Goal: Entertainment & Leisure: Consume media (video, audio)

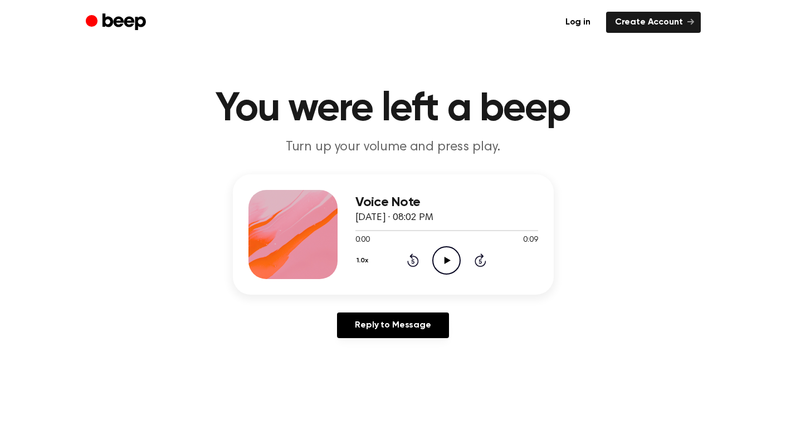
click at [447, 260] on icon at bounding box center [448, 260] width 6 height 7
click at [440, 263] on icon "Play Audio" at bounding box center [446, 260] width 28 height 28
click at [366, 261] on button "1.0x" at bounding box center [364, 260] width 17 height 19
click at [377, 305] on span "0.8x" at bounding box center [374, 307] width 14 height 12
click at [449, 255] on icon "Play Audio" at bounding box center [446, 260] width 28 height 28
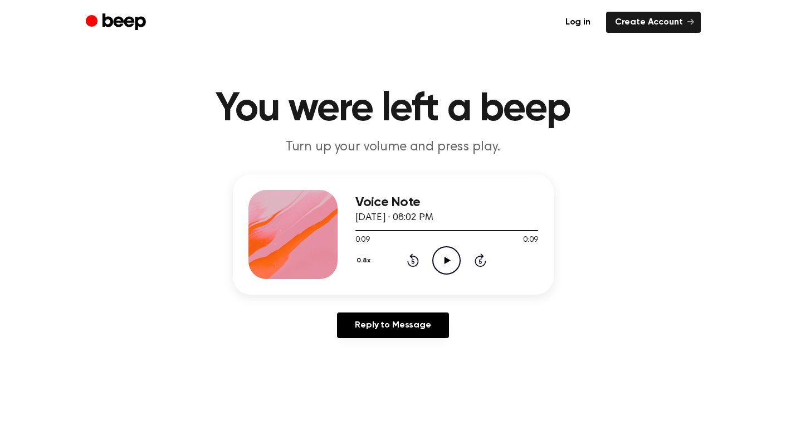
click at [449, 255] on icon "Play Audio" at bounding box center [446, 260] width 28 height 28
drag, startPoint x: 449, startPoint y: 255, endPoint x: 463, endPoint y: 260, distance: 15.3
click at [462, 256] on div "0.8x Rewind 5 seconds Play Audio Skip 5 seconds" at bounding box center [447, 260] width 183 height 28
click at [451, 257] on icon "Play Audio" at bounding box center [446, 260] width 28 height 28
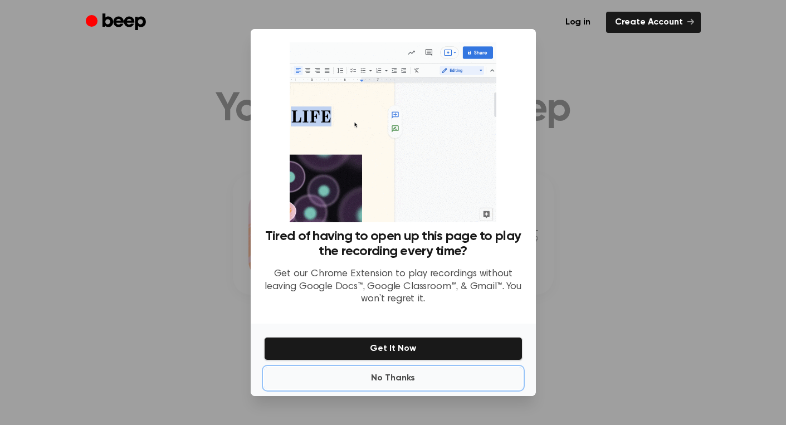
click at [390, 373] on button "No Thanks" at bounding box center [393, 378] width 259 height 22
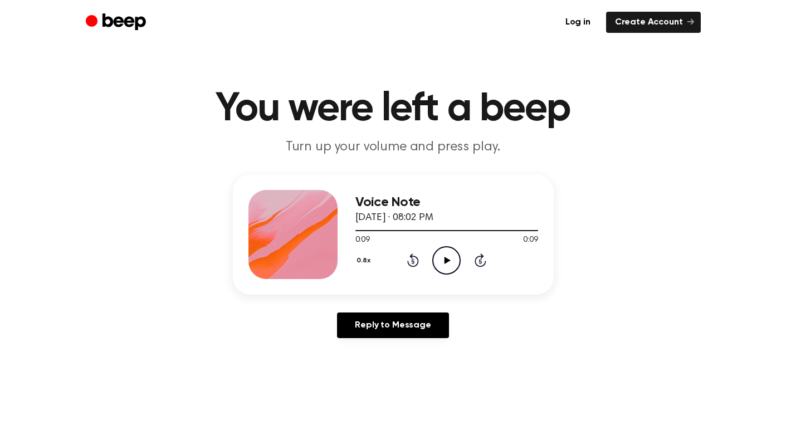
click at [446, 258] on icon at bounding box center [448, 260] width 6 height 7
click at [452, 258] on icon "Play Audio" at bounding box center [446, 260] width 28 height 28
click at [450, 269] on icon "Play Audio" at bounding box center [446, 260] width 28 height 28
click at [450, 252] on icon "Play Audio" at bounding box center [446, 260] width 28 height 28
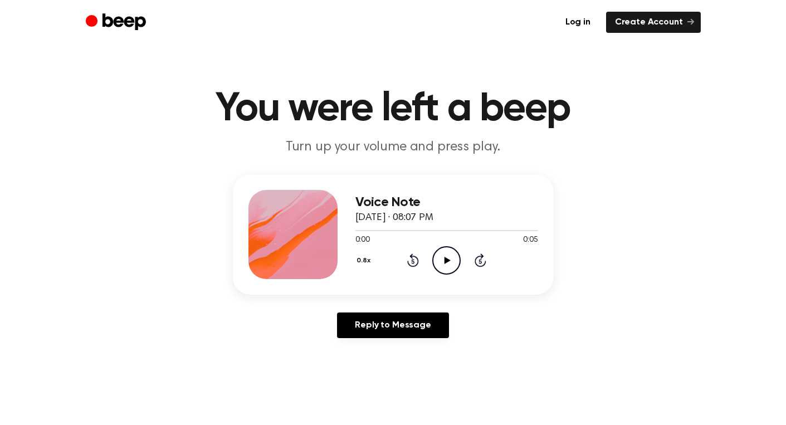
click at [442, 251] on icon "Play Audio" at bounding box center [446, 260] width 28 height 28
click at [444, 254] on icon "Play Audio" at bounding box center [446, 260] width 28 height 28
click at [445, 252] on icon "Play Audio" at bounding box center [446, 260] width 28 height 28
click at [461, 262] on div "0.8x Rewind 5 seconds Play Audio Skip 5 seconds" at bounding box center [447, 260] width 183 height 28
click at [447, 263] on icon "Play Audio" at bounding box center [446, 260] width 28 height 28
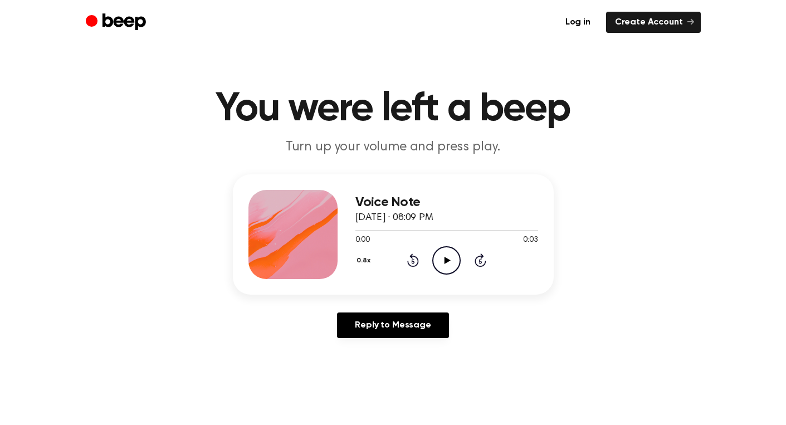
click at [445, 256] on icon "Play Audio" at bounding box center [446, 260] width 28 height 28
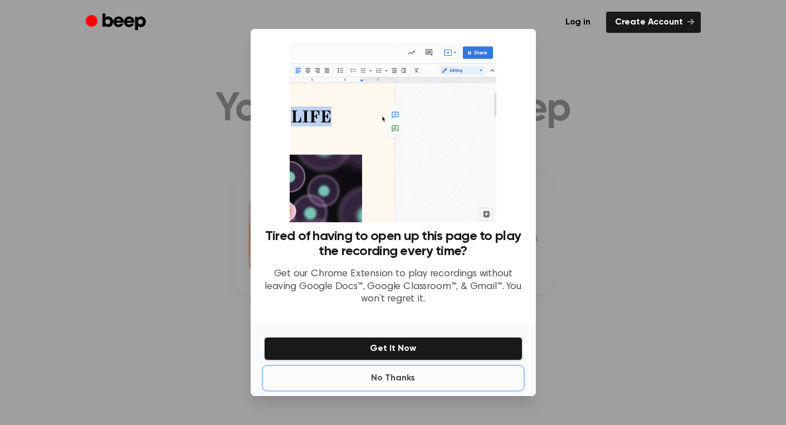
click at [381, 375] on button "No Thanks" at bounding box center [393, 378] width 259 height 22
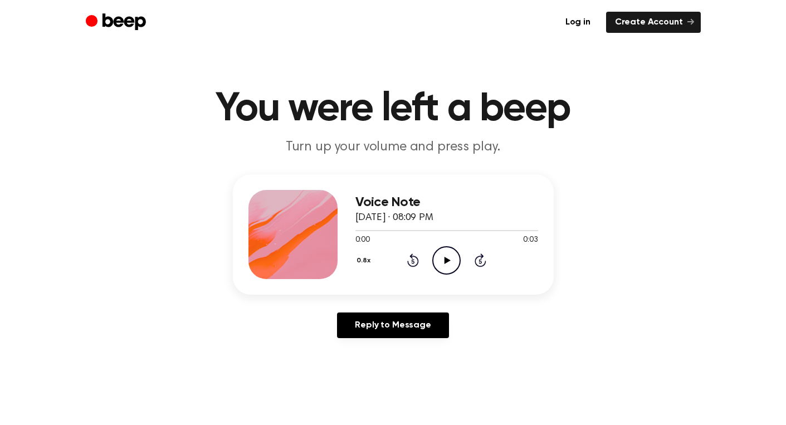
click at [442, 268] on icon "Play Audio" at bounding box center [446, 260] width 28 height 28
click at [452, 257] on icon "Play Audio" at bounding box center [446, 260] width 28 height 28
click at [442, 266] on icon "Play Audio" at bounding box center [446, 260] width 28 height 28
click at [414, 261] on icon at bounding box center [413, 262] width 3 height 4
click at [456, 267] on icon "Play Audio" at bounding box center [446, 260] width 28 height 28
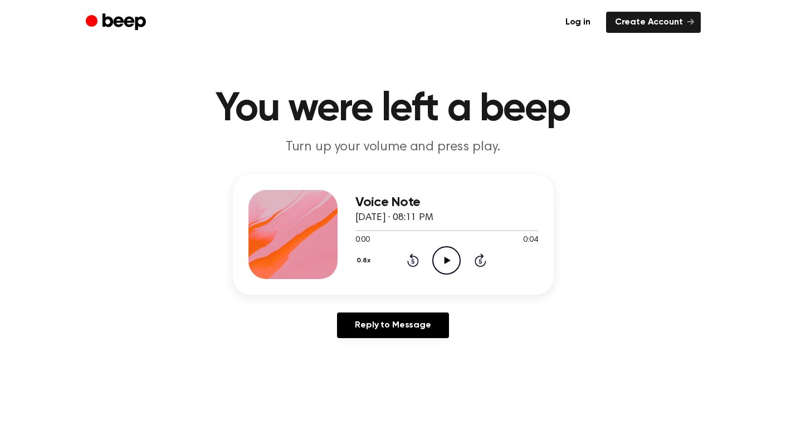
click at [446, 260] on icon at bounding box center [448, 260] width 6 height 7
click at [437, 256] on icon "Play Audio" at bounding box center [446, 260] width 28 height 28
click at [437, 258] on icon "Play Audio" at bounding box center [446, 260] width 28 height 28
click at [439, 256] on icon "Play Audio" at bounding box center [446, 260] width 28 height 28
